Goal: Obtain resource: Download file/media

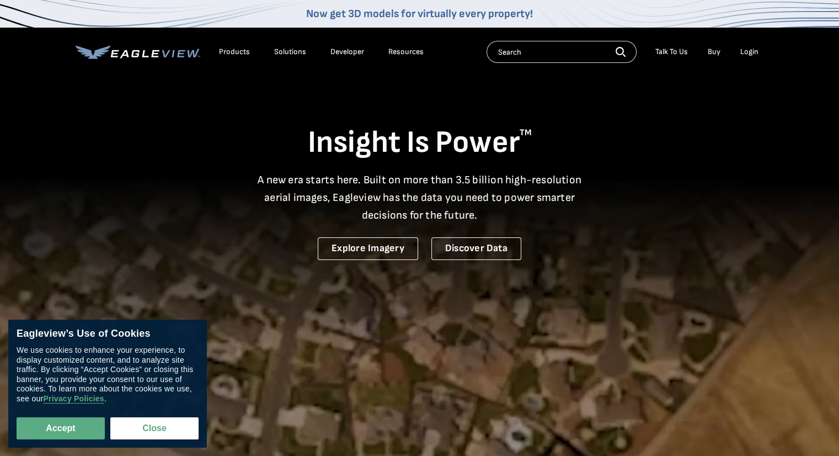
click at [755, 51] on div "Login" at bounding box center [749, 52] width 18 height 10
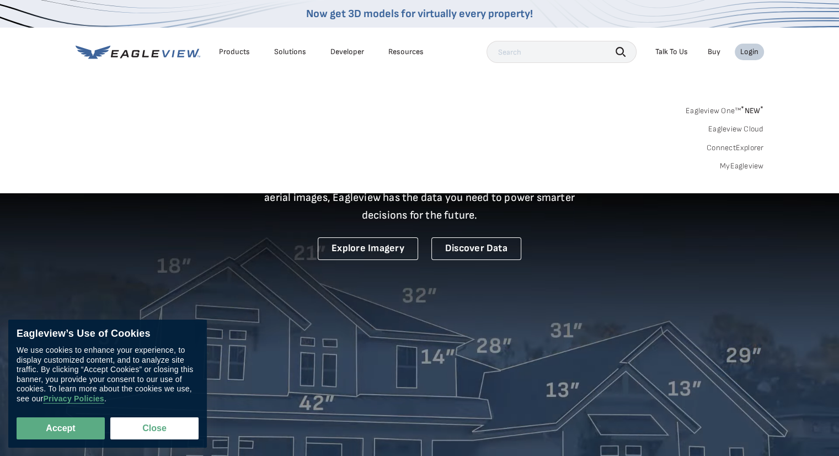
click at [743, 167] on link "MyEagleview" at bounding box center [742, 166] width 44 height 10
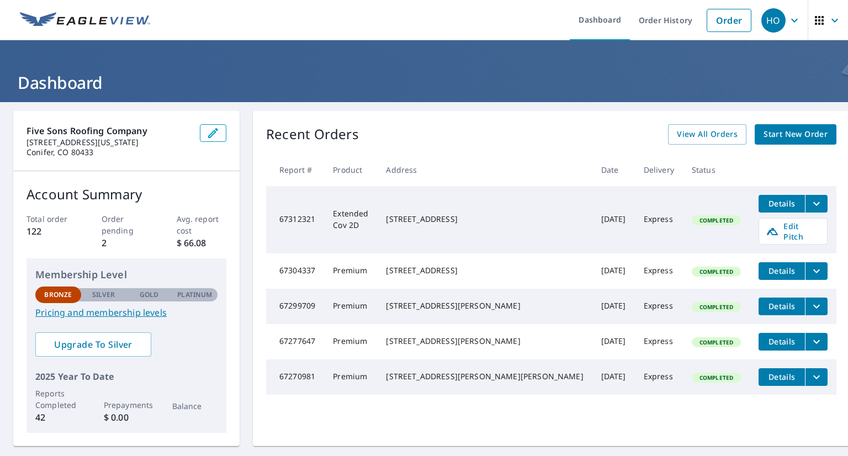
click at [809, 305] on icon "filesDropdownBtn-67299709" at bounding box center [815, 306] width 13 height 13
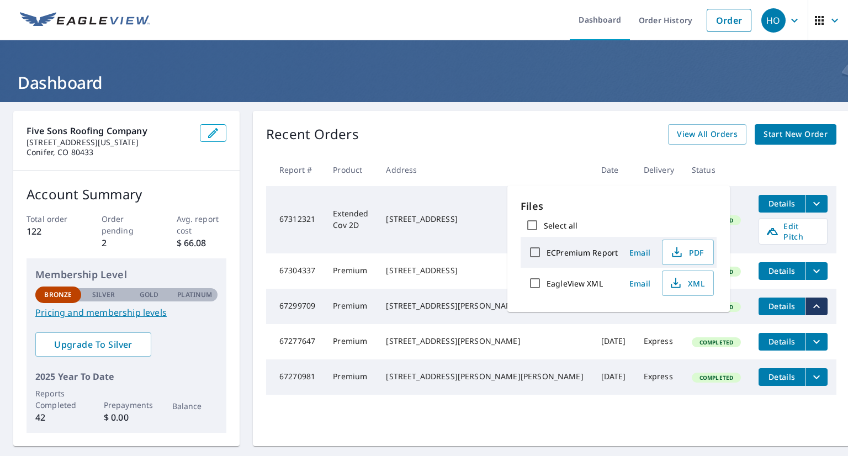
click at [691, 252] on span "PDF" at bounding box center [686, 252] width 35 height 13
click at [694, 262] on button "PDF" at bounding box center [688, 251] width 52 height 25
drag, startPoint x: 331, startPoint y: 89, endPoint x: 630, endPoint y: 137, distance: 303.5
click at [630, 137] on div "Recent Orders View All Orders Start New Order" at bounding box center [551, 134] width 570 height 20
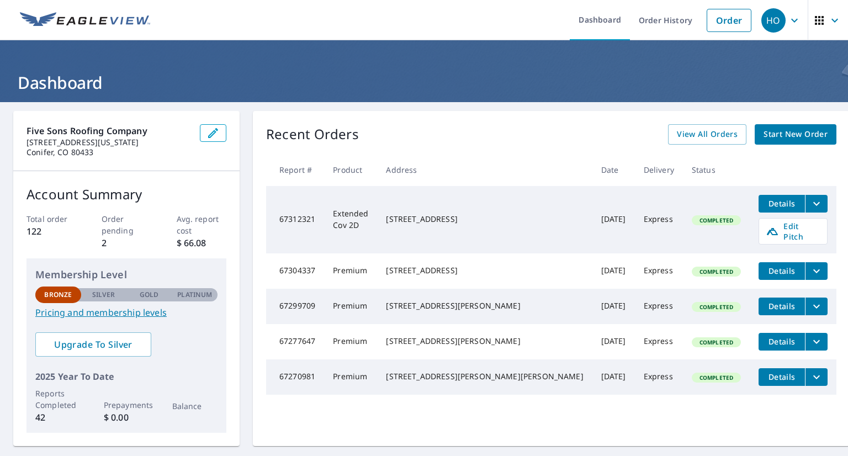
click at [813, 269] on icon "filesDropdownBtn-67304337" at bounding box center [816, 271] width 7 height 4
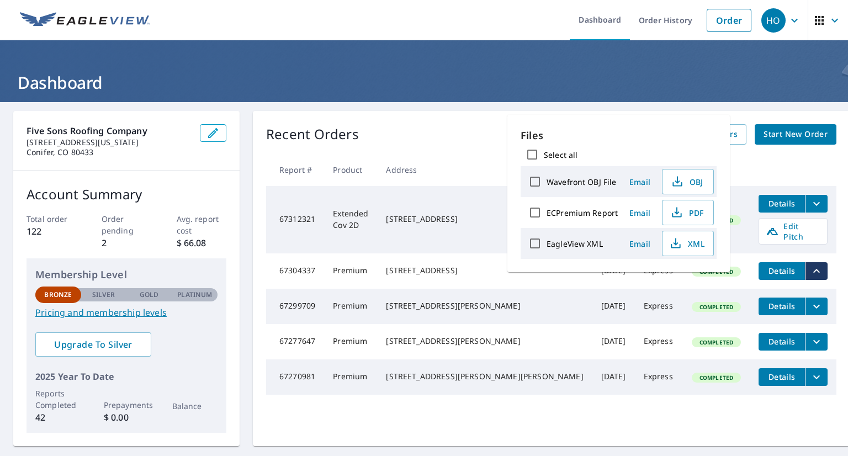
click at [703, 218] on button "PDF" at bounding box center [688, 212] width 52 height 25
click at [699, 208] on span "PDF" at bounding box center [686, 212] width 35 height 13
